Goal: Complete application form: Complete application form

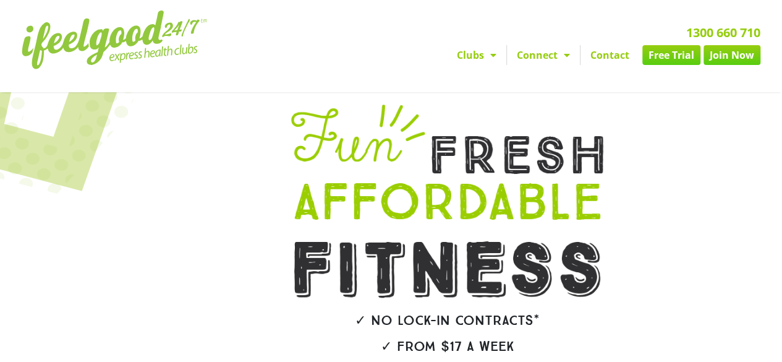
click at [675, 54] on link "Free Trial" at bounding box center [672, 55] width 58 height 20
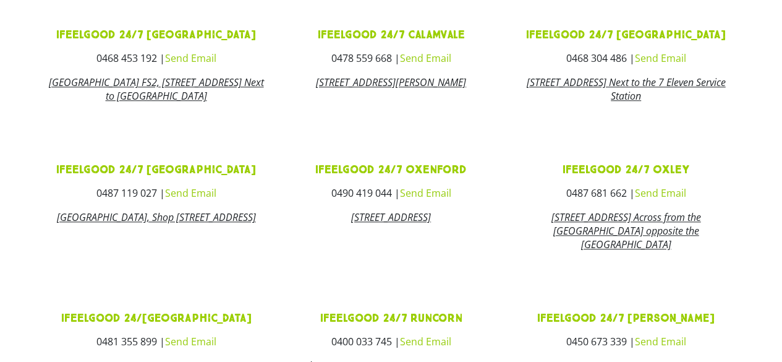
scroll to position [531, 0]
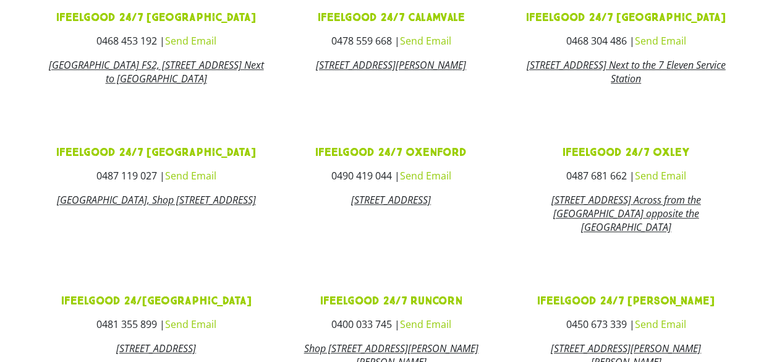
click at [668, 160] on link "ifeelgood 24/7 Oxley" at bounding box center [626, 152] width 127 height 14
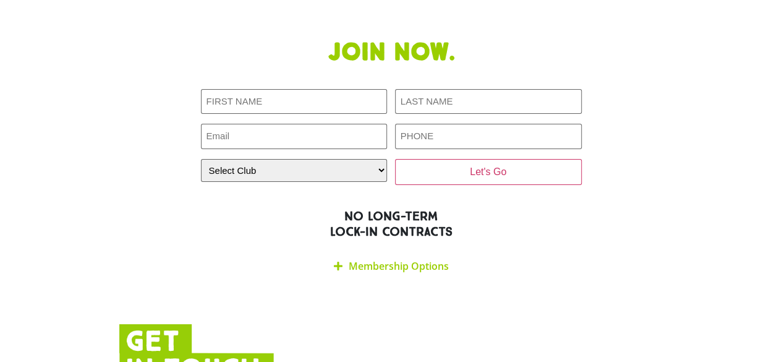
scroll to position [1962, 0]
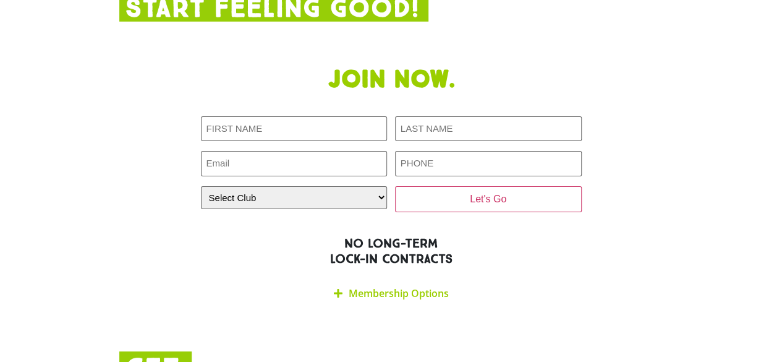
click at [375, 286] on link "Membership Options" at bounding box center [399, 293] width 100 height 14
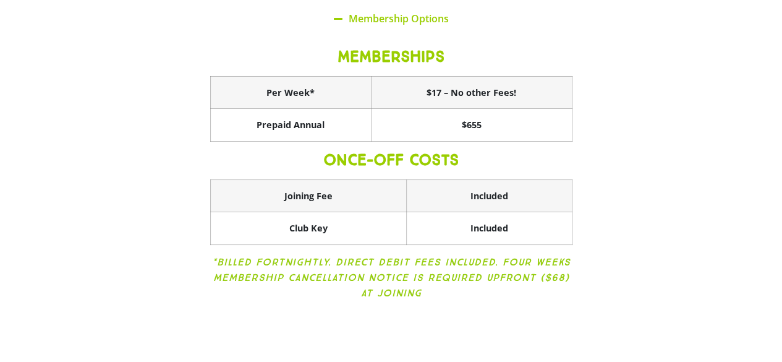
scroll to position [2238, 0]
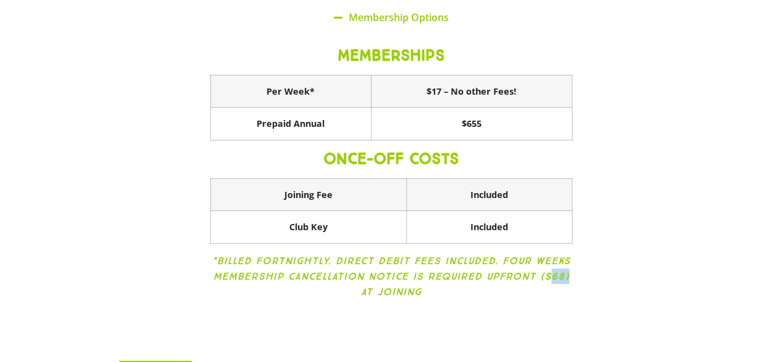
drag, startPoint x: 545, startPoint y: 221, endPoint x: 565, endPoint y: 222, distance: 19.8
click at [565, 255] on icon "*BILLED FORTNIGHTLY. DIRECT DEBIT FEES INCLUDED. FOUR WEEKS MEMBERSHIP CANCELLA…" at bounding box center [391, 276] width 359 height 43
drag, startPoint x: 565, startPoint y: 222, endPoint x: 538, endPoint y: 218, distance: 27.5
click at [538, 255] on icon "*BILLED FORTNIGHTLY. DIRECT DEBIT FEES INCLUDED. FOUR WEEKS MEMBERSHIP CANCELLA…" at bounding box center [391, 276] width 359 height 43
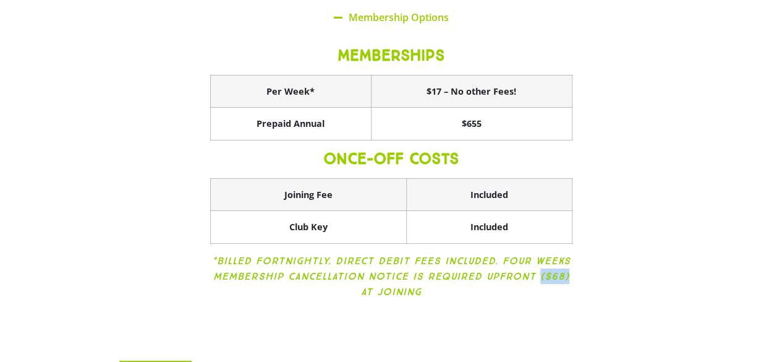
click at [560, 255] on icon "*BILLED FORTNIGHTLY. DIRECT DEBIT FEES INCLUDED. FOUR WEEKS MEMBERSHIP CANCELLA…" at bounding box center [391, 276] width 359 height 43
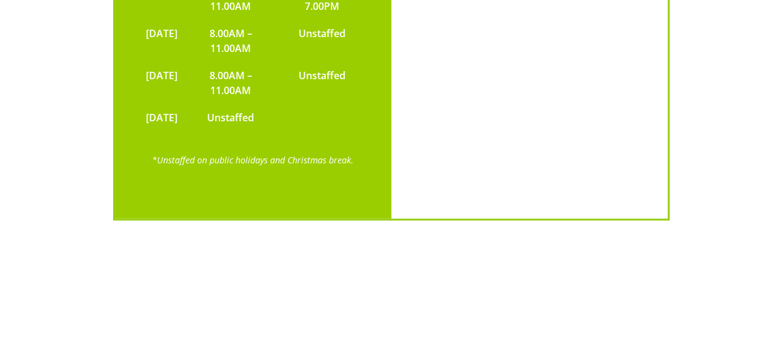
scroll to position [3095, 0]
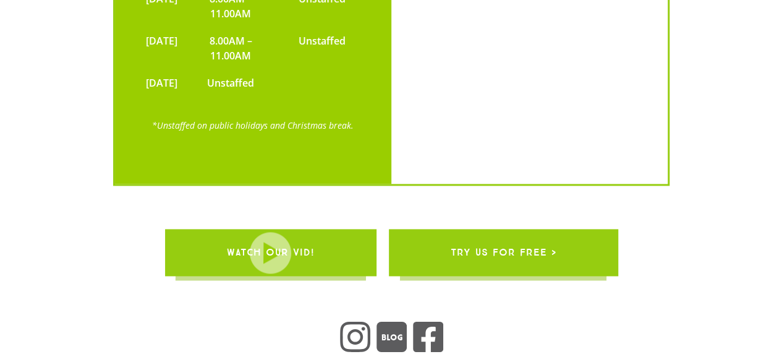
click at [560, 229] on link "try us for free >" at bounding box center [502, 252] width 229 height 47
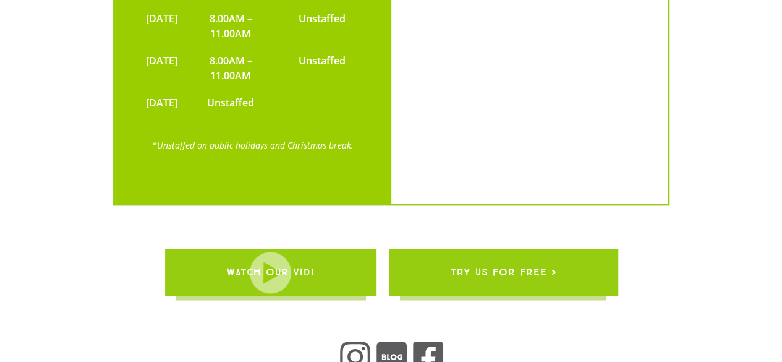
scroll to position [3082, 0]
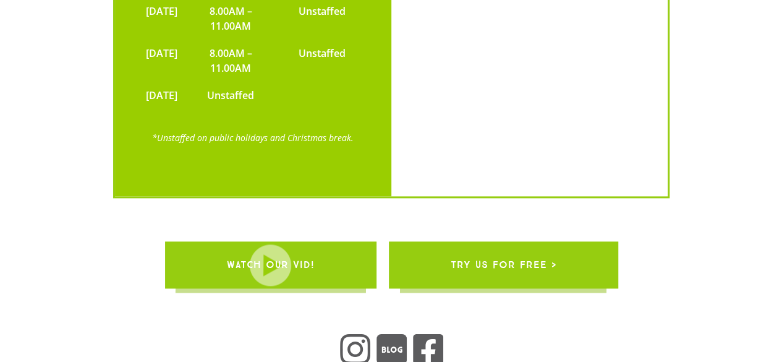
click at [481, 247] on span "try us for free >" at bounding box center [503, 264] width 106 height 35
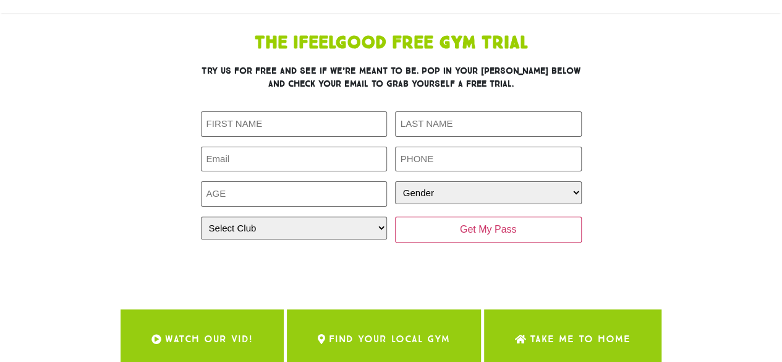
scroll to position [79, 0]
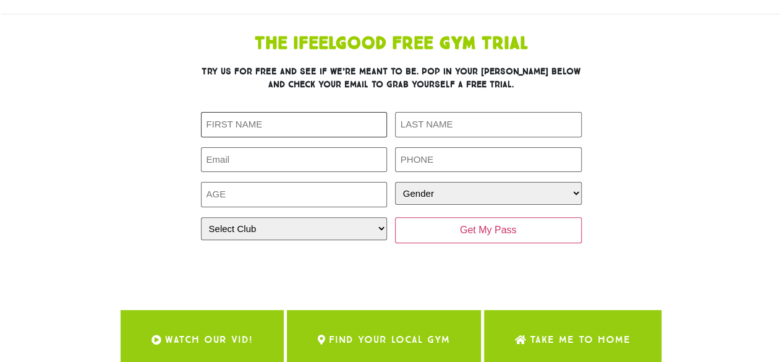
click at [233, 123] on input "First Name (Required)" at bounding box center [294, 124] width 187 height 25
type input "Charlotte"
type input "Megret"
type input "[EMAIL_ADDRESS][DOMAIN_NAME]"
click at [393, 160] on div "First Name (Required) Charlotte Last Name (Required) Megret Email (Required) ch…" at bounding box center [391, 177] width 381 height 131
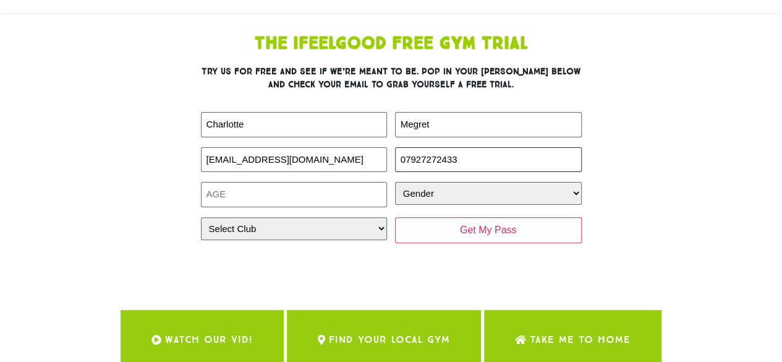
click at [432, 156] on input "07927272433" at bounding box center [488, 159] width 187 height 25
type input "0439008307"
click at [212, 200] on input "Age (Required)" at bounding box center [294, 194] width 187 height 25
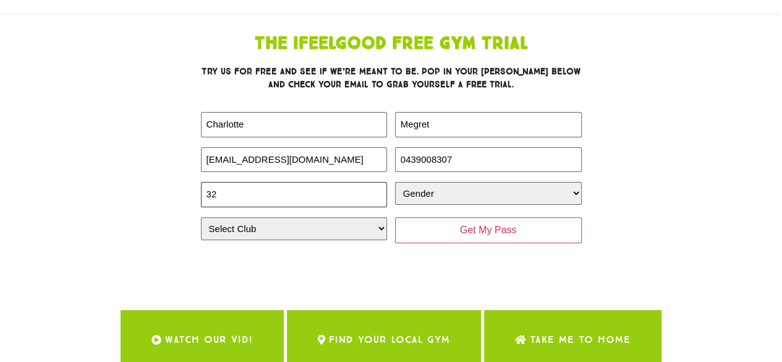
type input "32"
click at [442, 205] on div "Gender (Required) Gender Male Female" at bounding box center [488, 194] width 187 height 25
click at [432, 197] on select "Gender Male Female" at bounding box center [488, 193] width 187 height 23
select select "Female"
click at [395, 182] on select "Gender Male Female" at bounding box center [488, 193] width 187 height 23
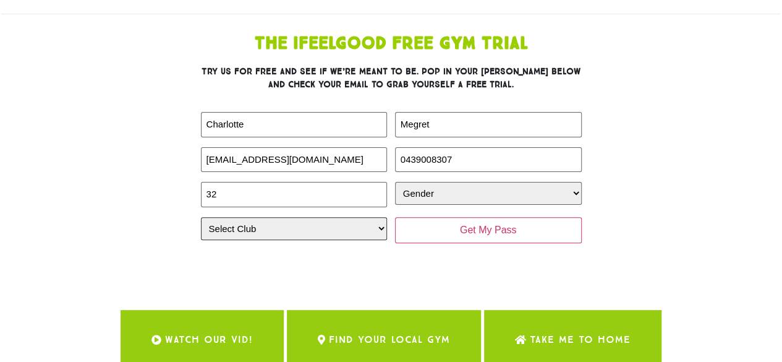
click at [330, 231] on select "Select Club Alexandra Hills Calamvale Coopers Plains Middle Park Oxenford Oxley…" at bounding box center [294, 228] width 187 height 23
select select "Oxley"
click at [201, 217] on select "Select Club Alexandra Hills Calamvale Coopers Plains Middle Park Oxenford Oxley…" at bounding box center [294, 228] width 187 height 23
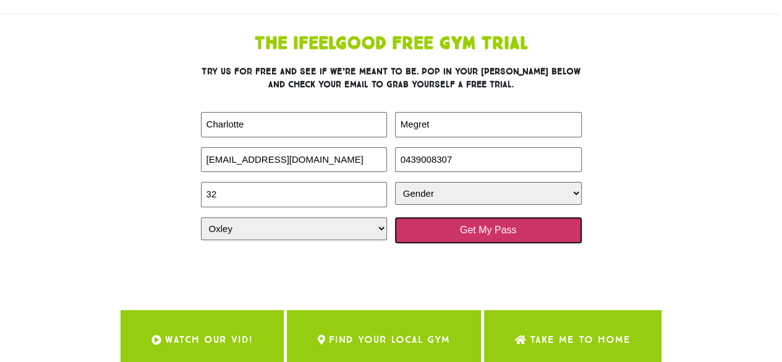
click at [473, 231] on input "Get My Pass" at bounding box center [488, 230] width 187 height 26
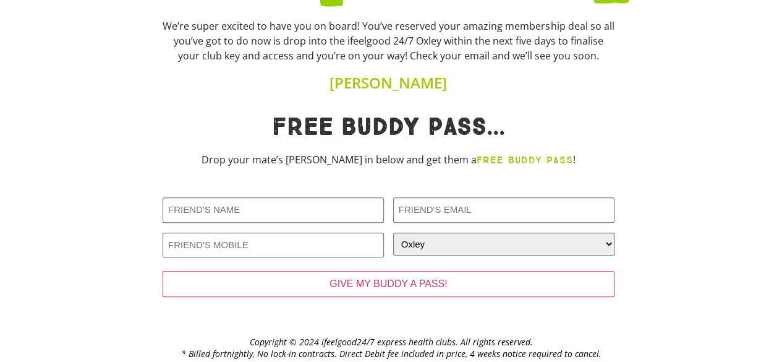
scroll to position [167, 0]
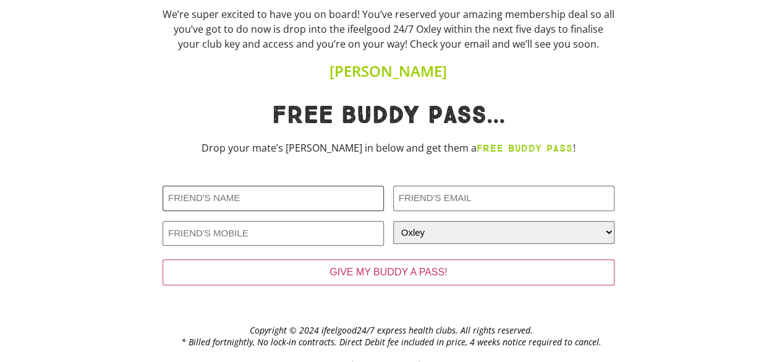
click at [241, 199] on input "Friends Name (Required)" at bounding box center [273, 198] width 221 height 25
type input "[PERSON_NAME]"
click at [523, 200] on input "Friends Email (Required)" at bounding box center [503, 198] width 221 height 25
type input "[EMAIL_ADDRESS][DOMAIN_NAME]"
click at [278, 226] on input "Friends Phone (Required)" at bounding box center [273, 233] width 221 height 25
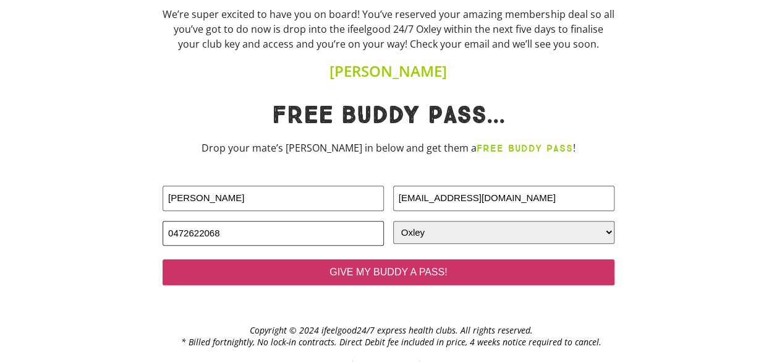
type input "0472622068"
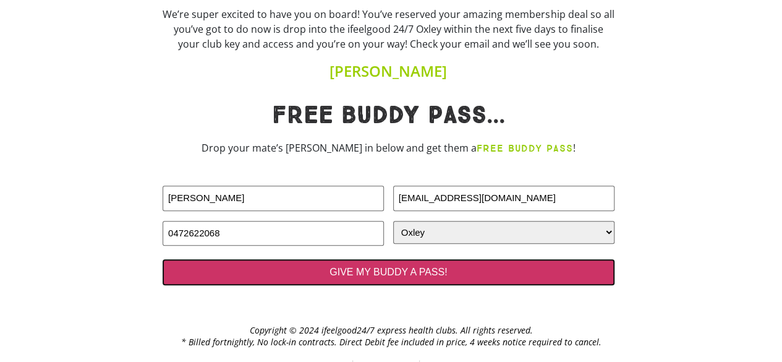
click at [381, 266] on input "GIVE MY BUDDY A PASS!" at bounding box center [389, 272] width 452 height 26
